Goal: Find specific page/section: Find specific page/section

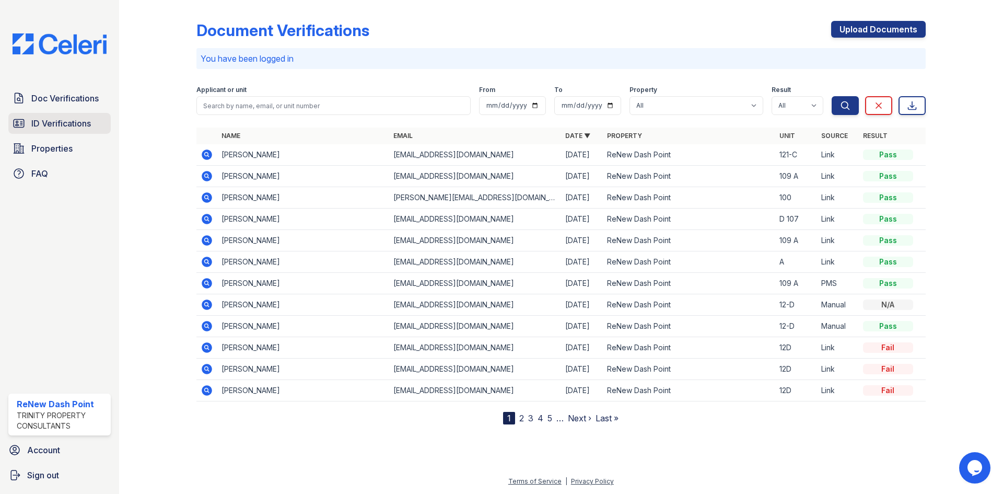
click at [91, 127] on span "ID Verifications" at bounding box center [61, 123] width 60 height 13
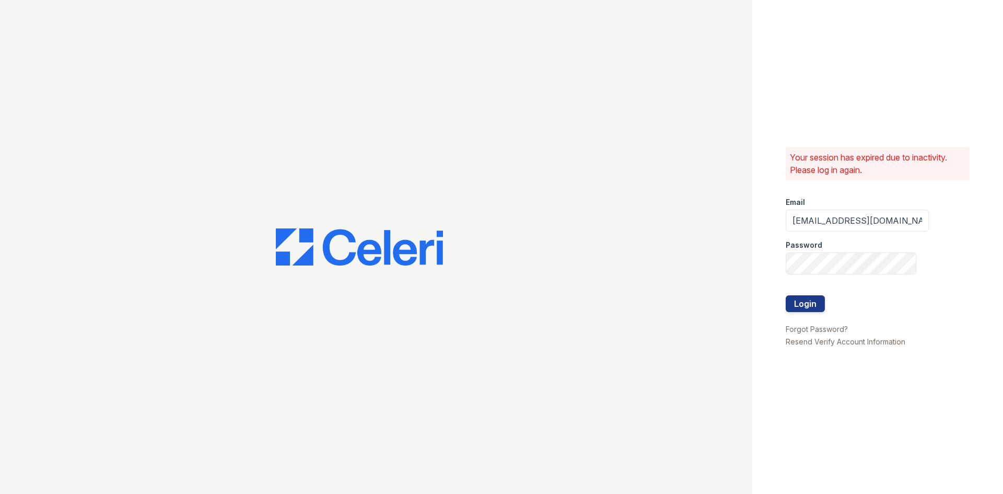
click at [795, 294] on div at bounding box center [857, 284] width 143 height 21
click at [794, 302] on button "Login" at bounding box center [805, 303] width 39 height 17
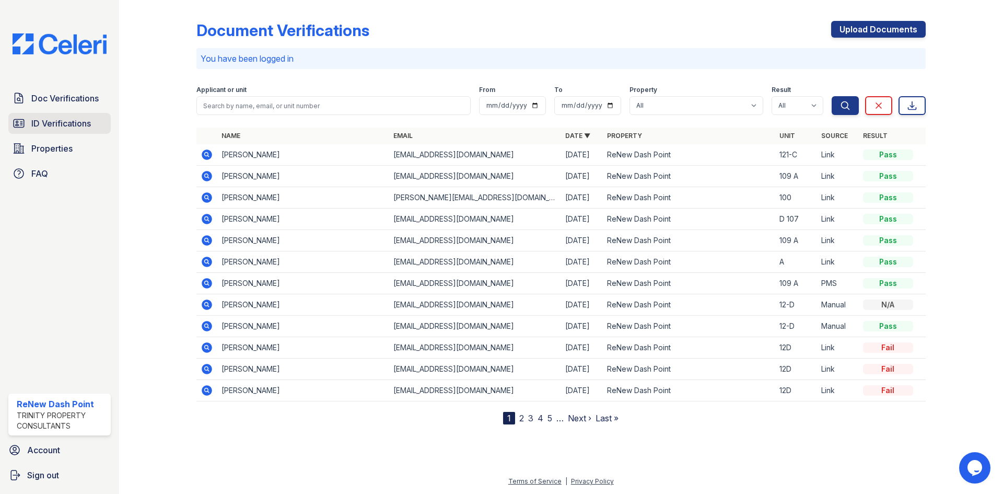
click at [77, 129] on span "ID Verifications" at bounding box center [61, 123] width 60 height 13
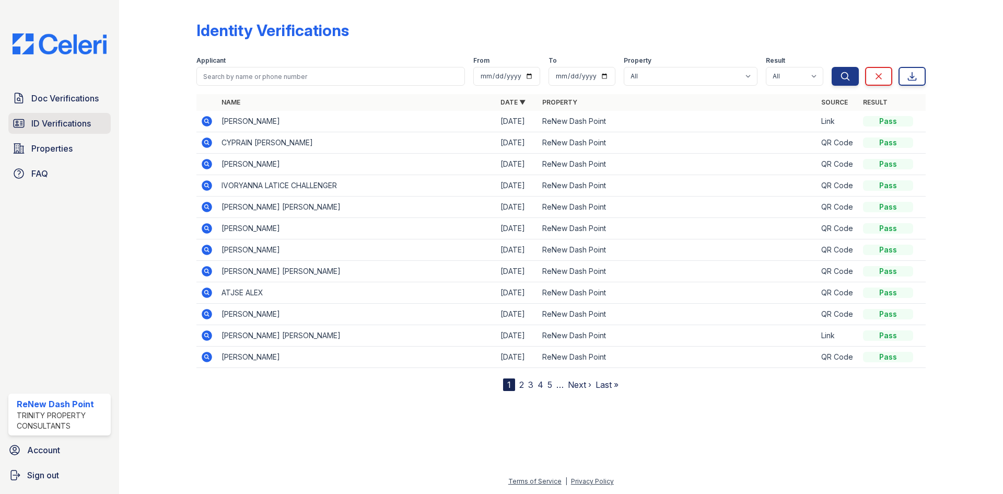
click at [89, 132] on link "ID Verifications" at bounding box center [59, 123] width 102 height 21
click at [51, 155] on link "Properties" at bounding box center [59, 148] width 102 height 21
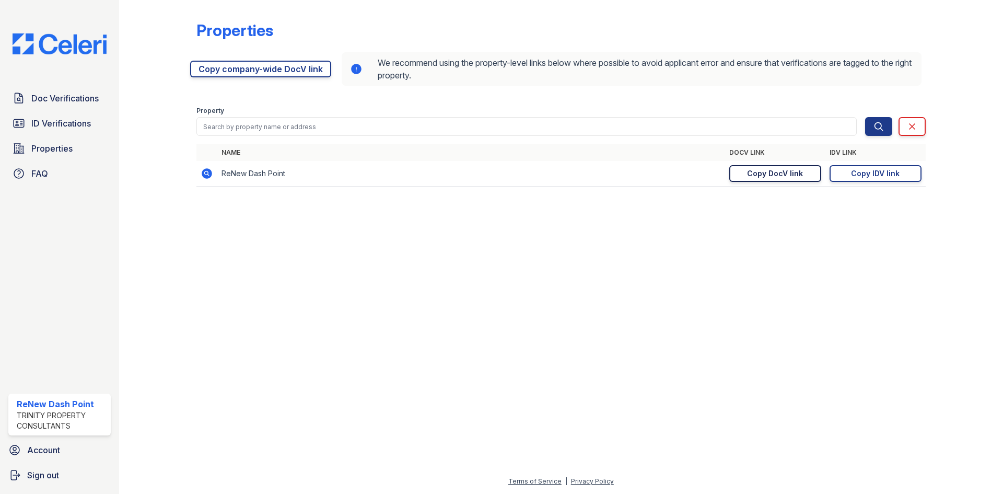
click at [800, 176] on div "Copy DocV link" at bounding box center [775, 173] width 56 height 10
